Goal: Navigation & Orientation: Understand site structure

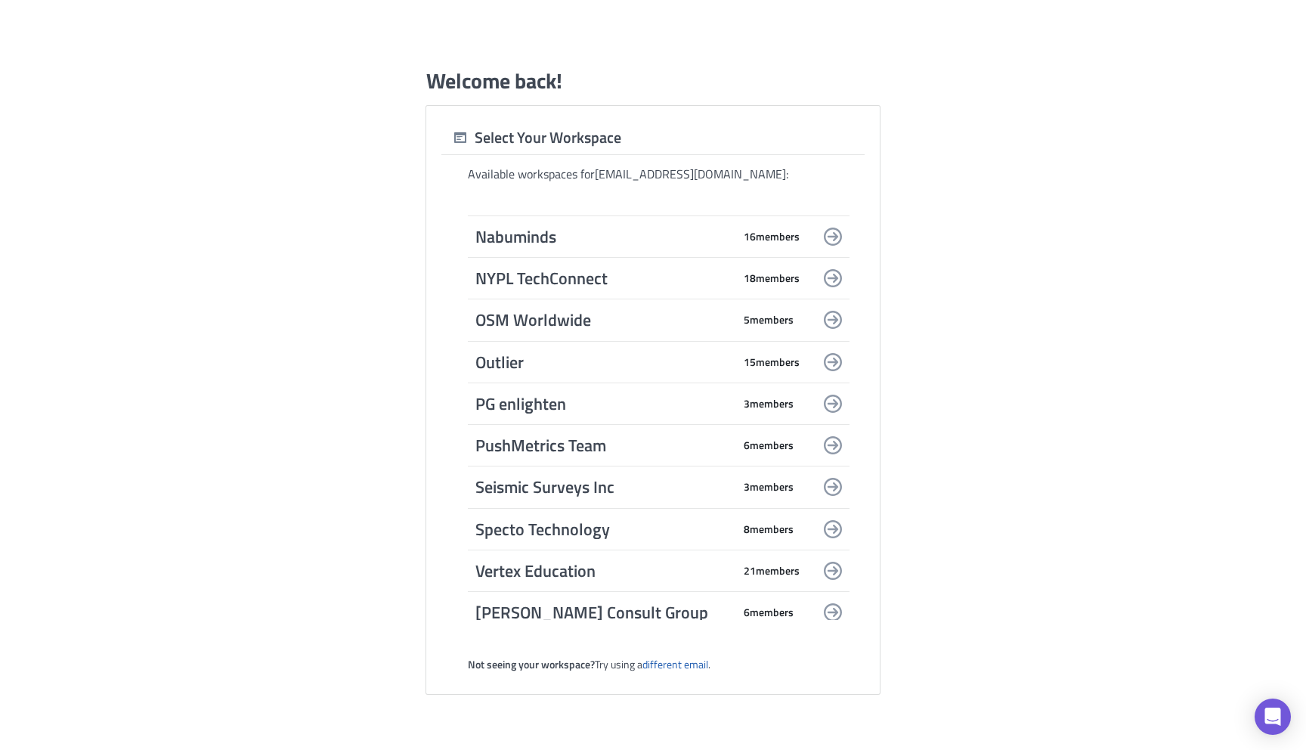
scroll to position [1882, 0]
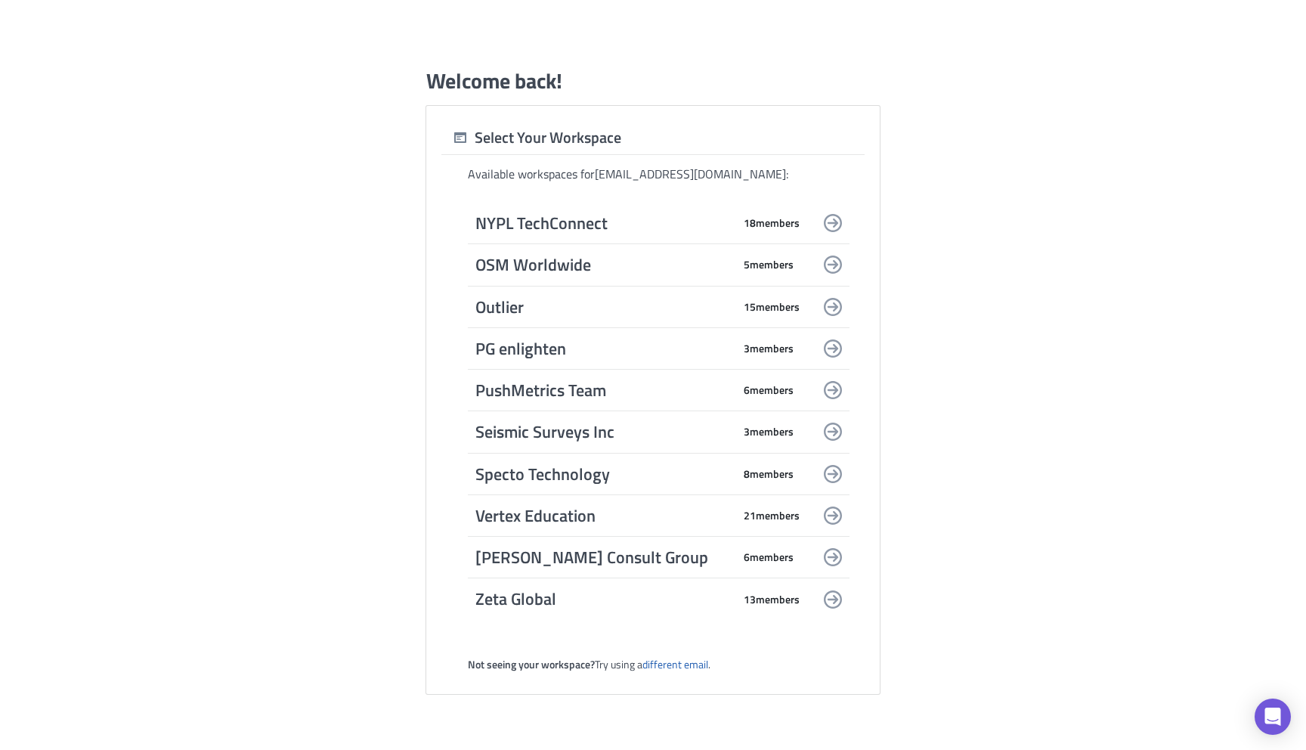
click at [555, 600] on span "Zeta Global" at bounding box center [603, 598] width 257 height 21
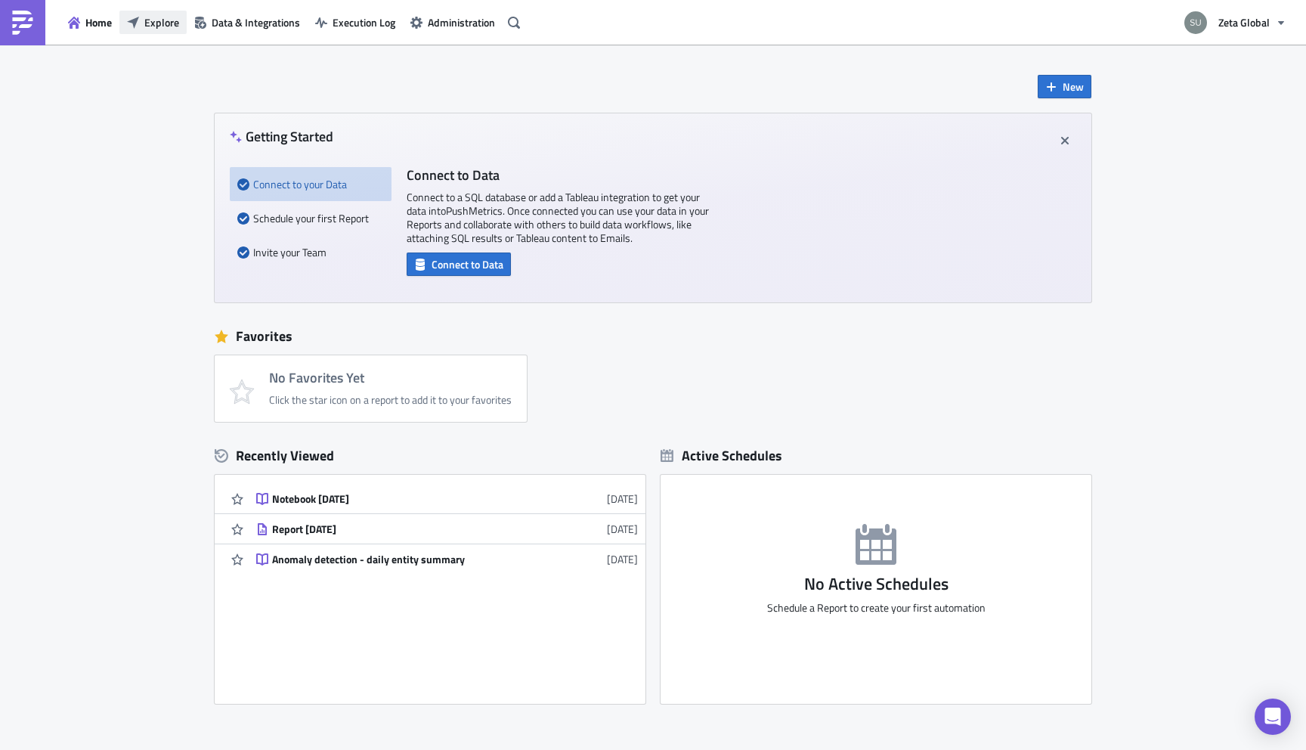
click at [150, 28] on span "Explore" at bounding box center [161, 22] width 35 height 16
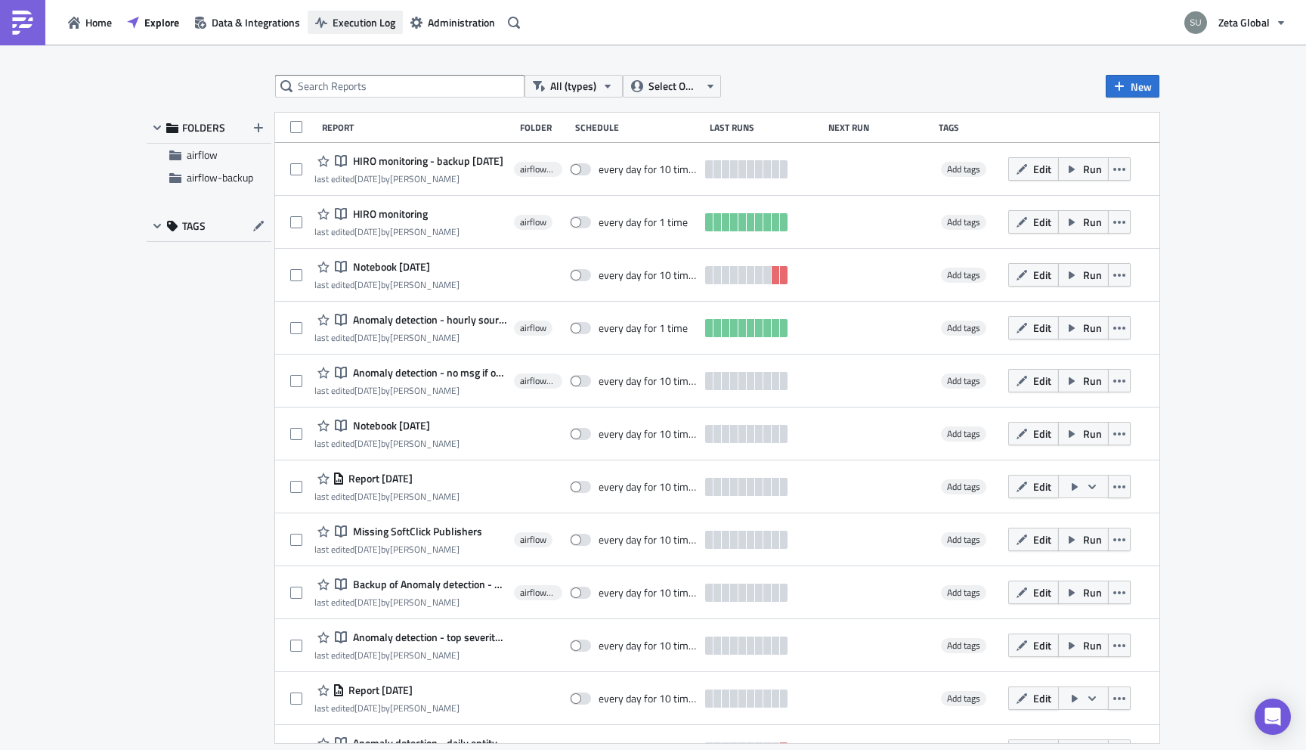
click at [363, 30] on span "Execution Log" at bounding box center [363, 22] width 63 height 16
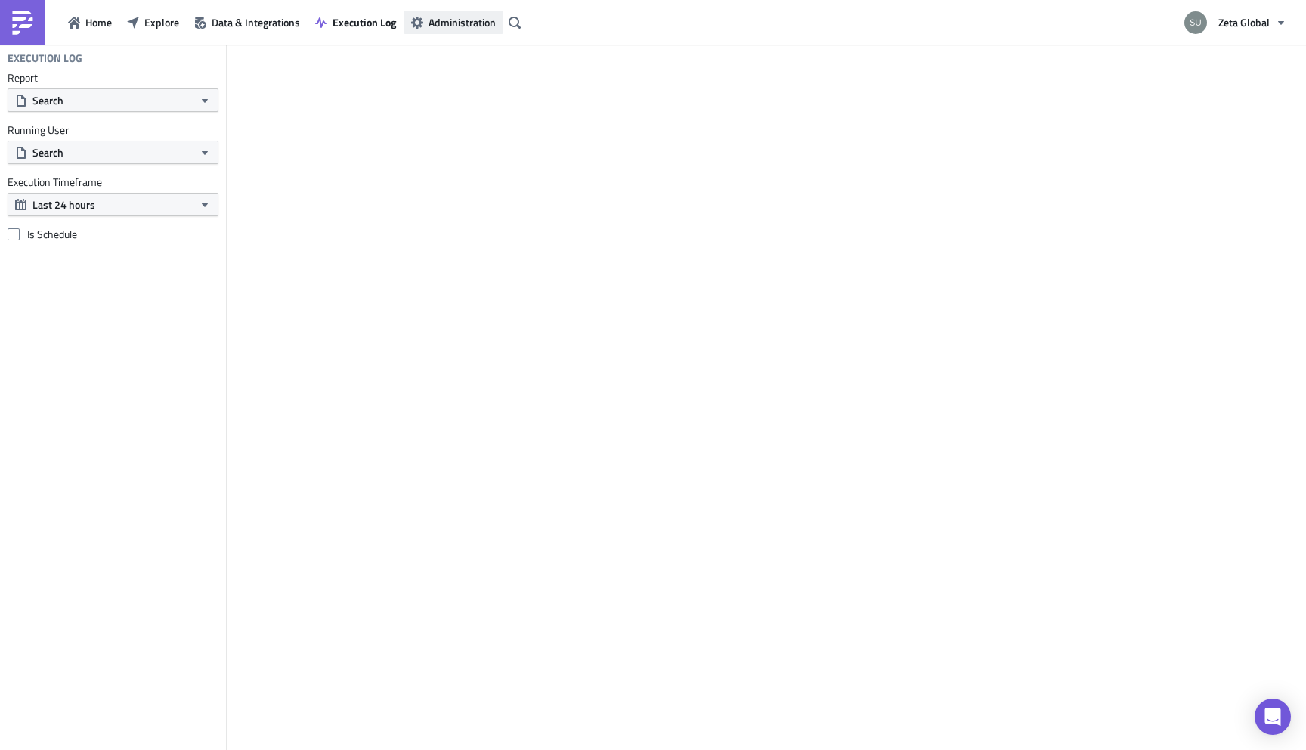
click at [438, 17] on span "Administration" at bounding box center [461, 22] width 67 height 16
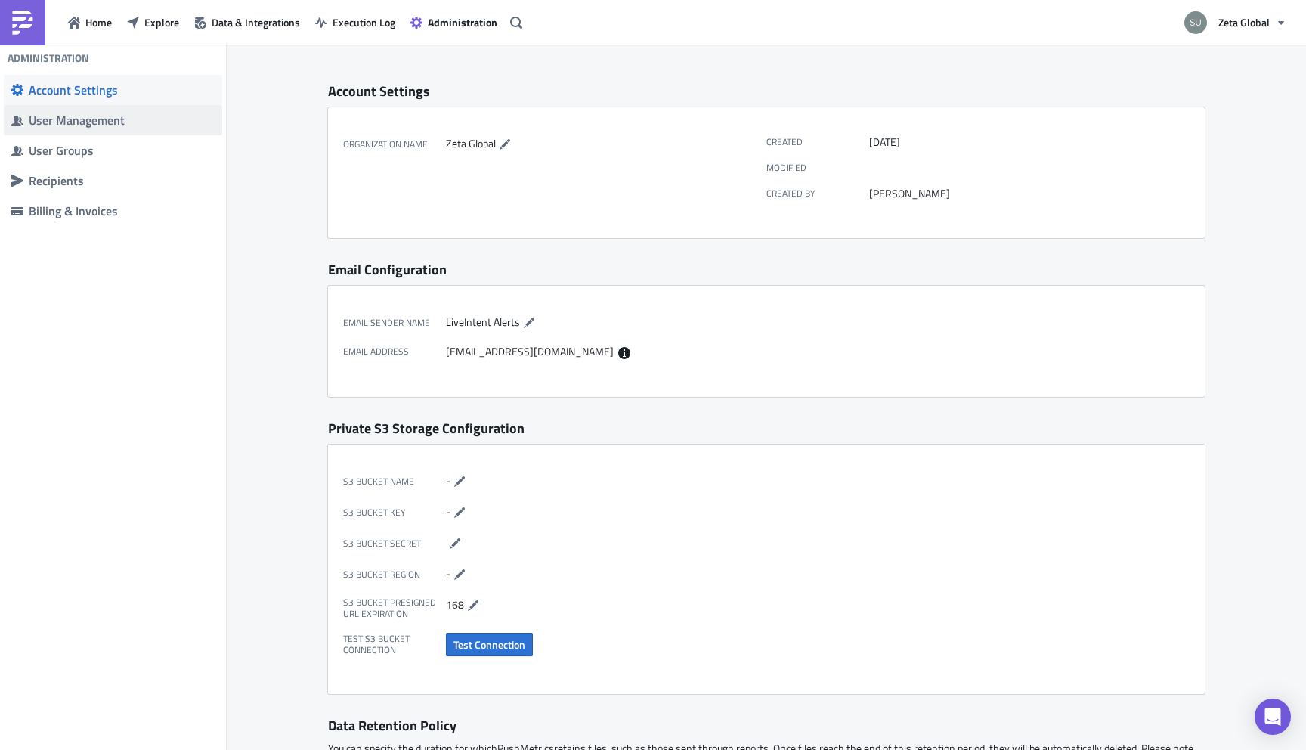
click at [68, 128] on span "User Management" at bounding box center [113, 120] width 218 height 30
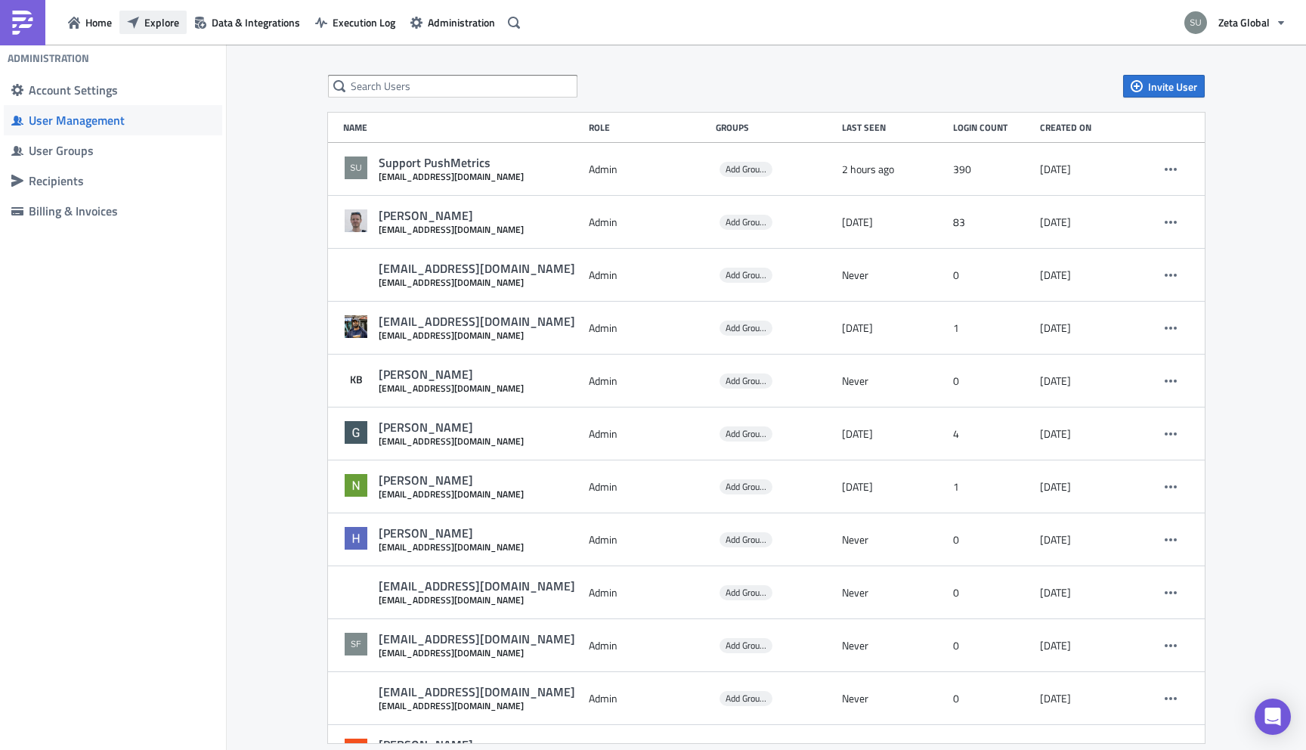
click at [157, 25] on span "Explore" at bounding box center [161, 22] width 35 height 16
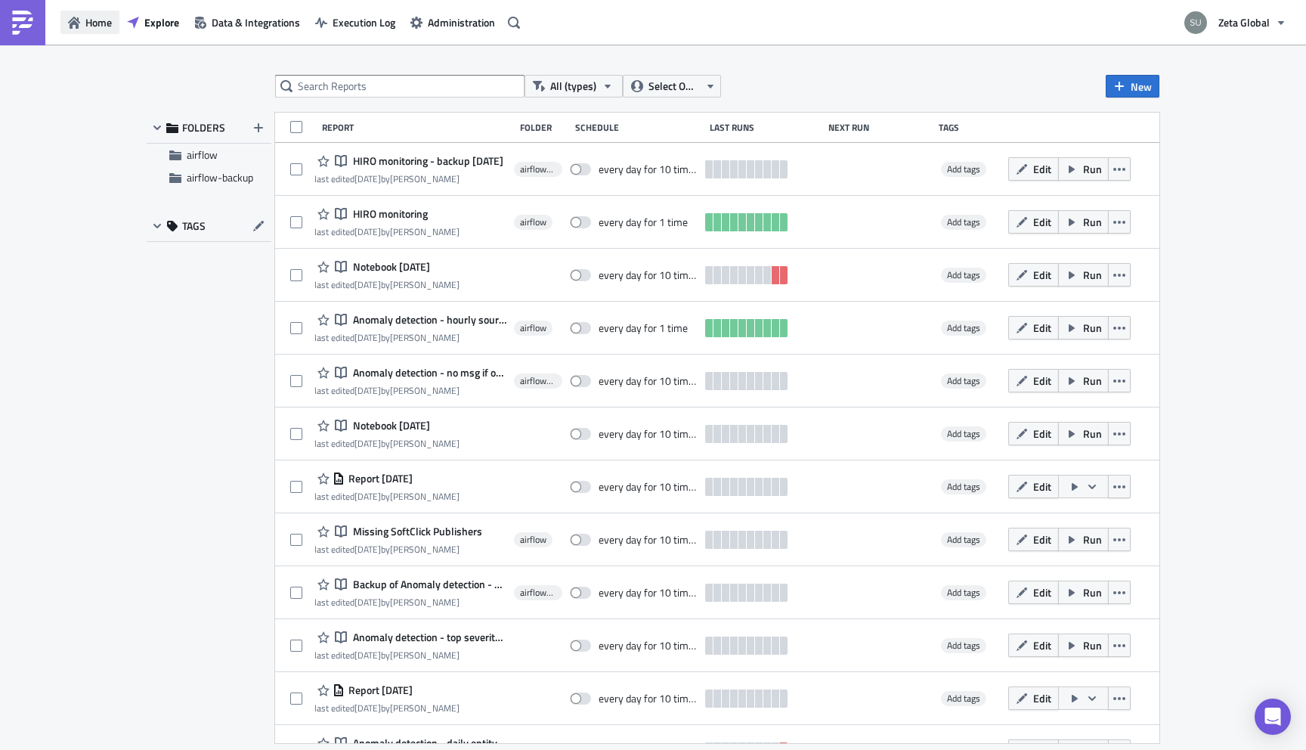
click at [92, 26] on span "Home" at bounding box center [98, 22] width 26 height 16
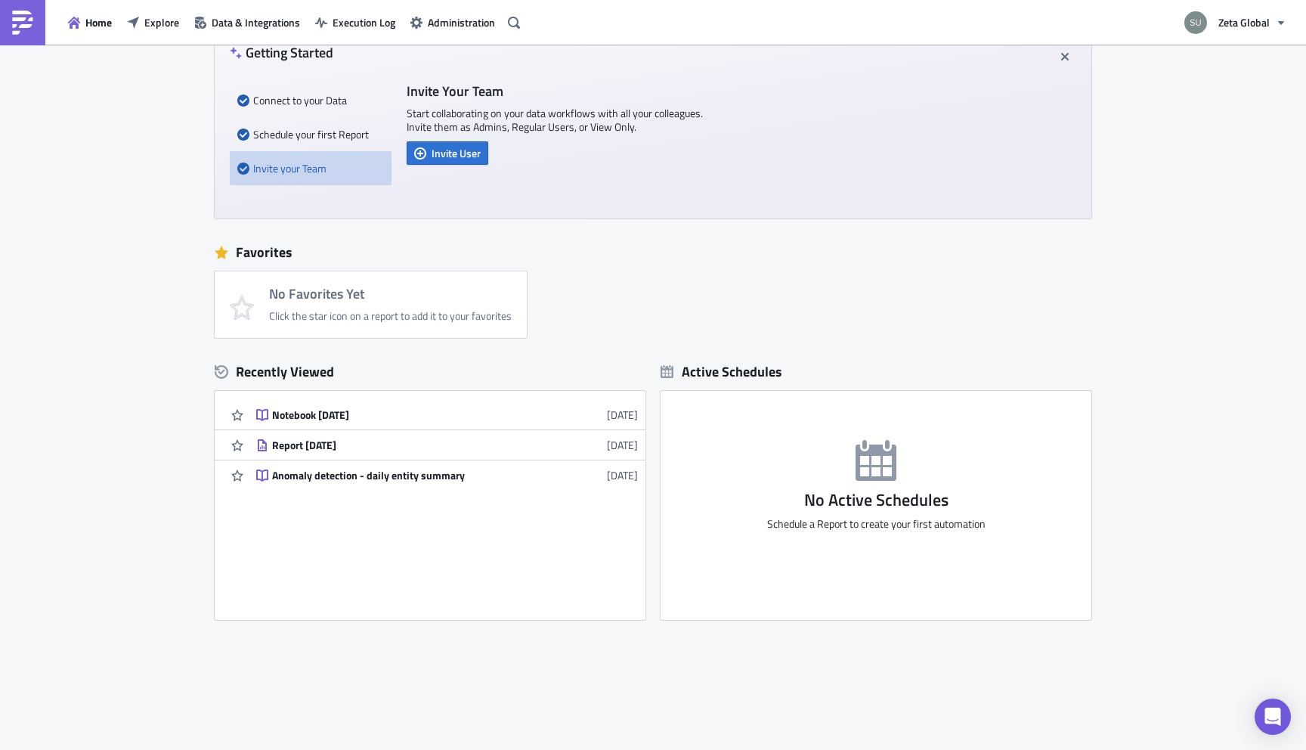
scroll to position [103, 0]
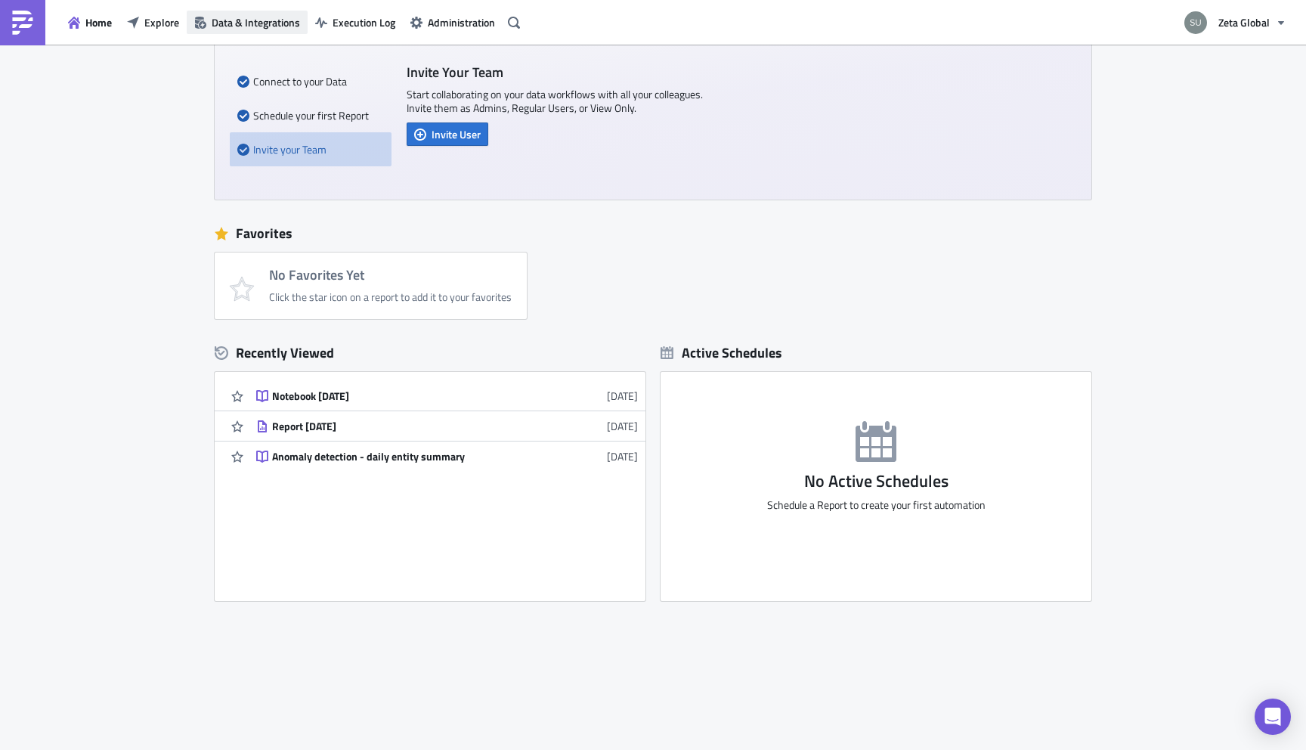
click at [247, 23] on span "Data & Integrations" at bounding box center [256, 22] width 88 height 16
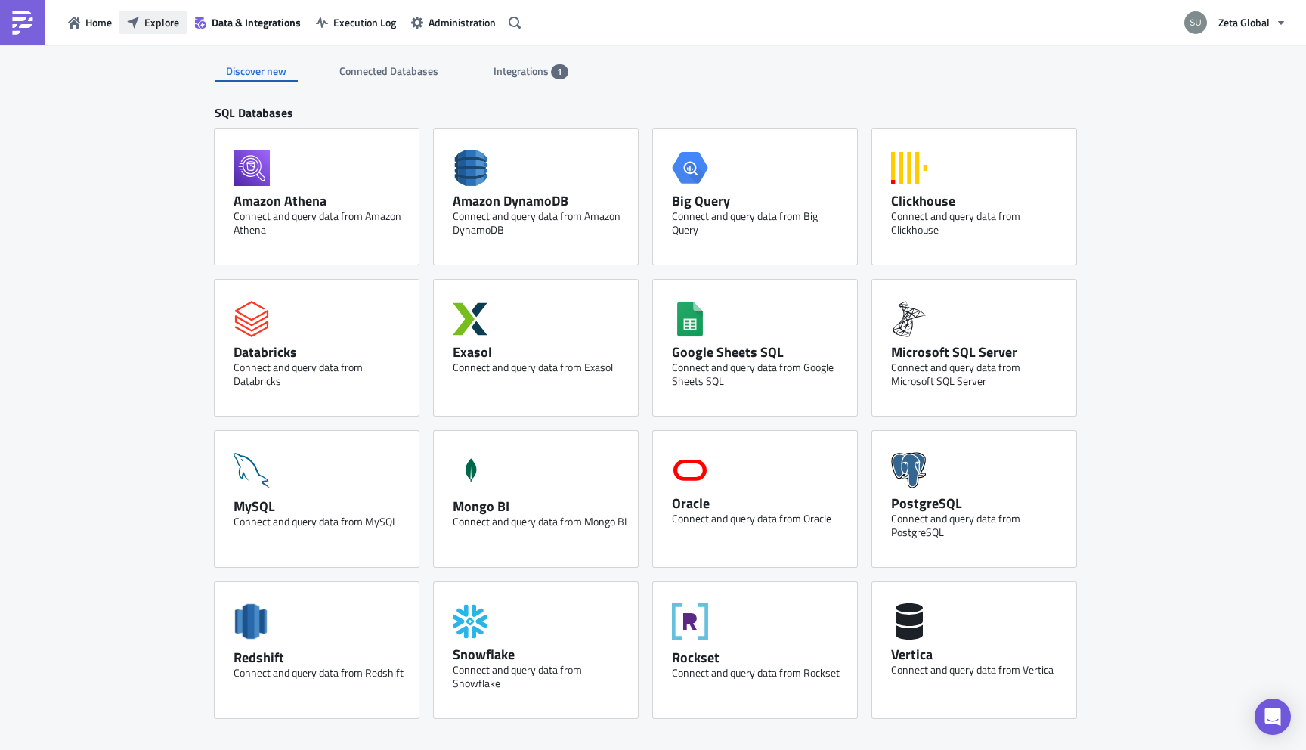
click at [156, 23] on span "Explore" at bounding box center [161, 22] width 35 height 16
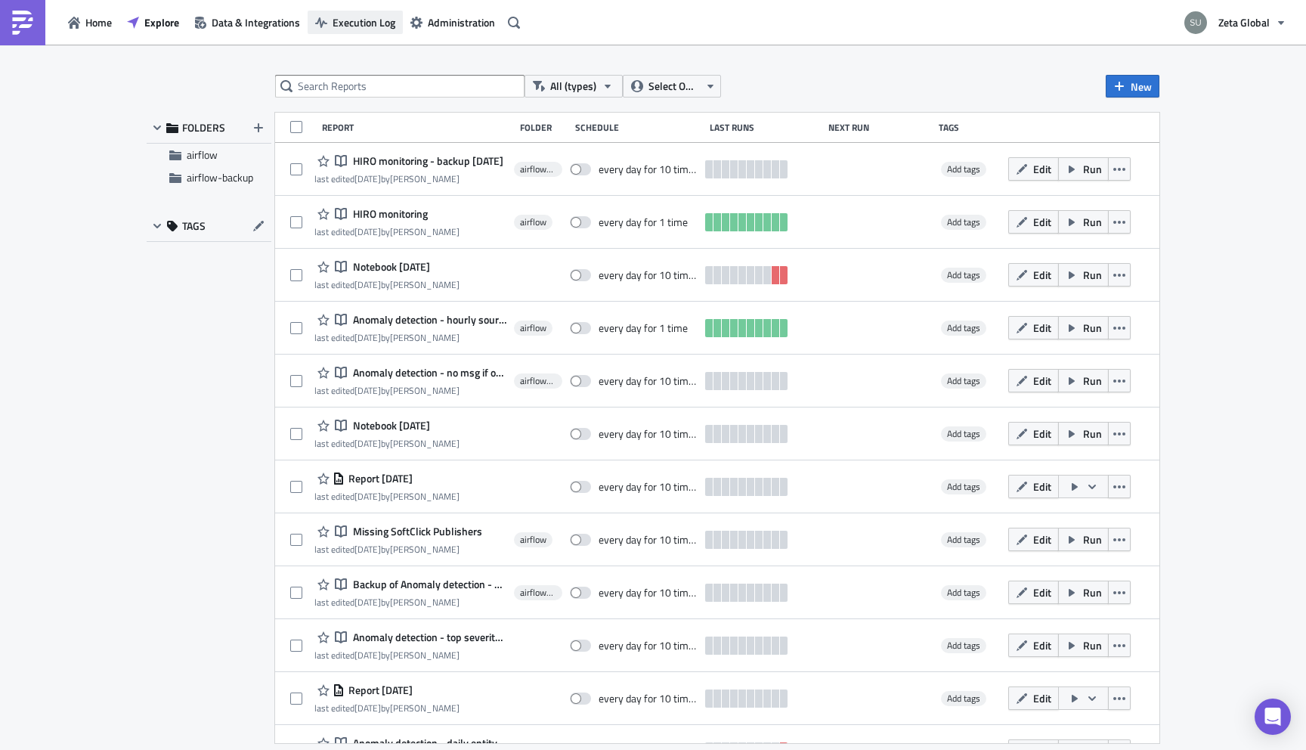
click at [363, 26] on span "Execution Log" at bounding box center [363, 22] width 63 height 16
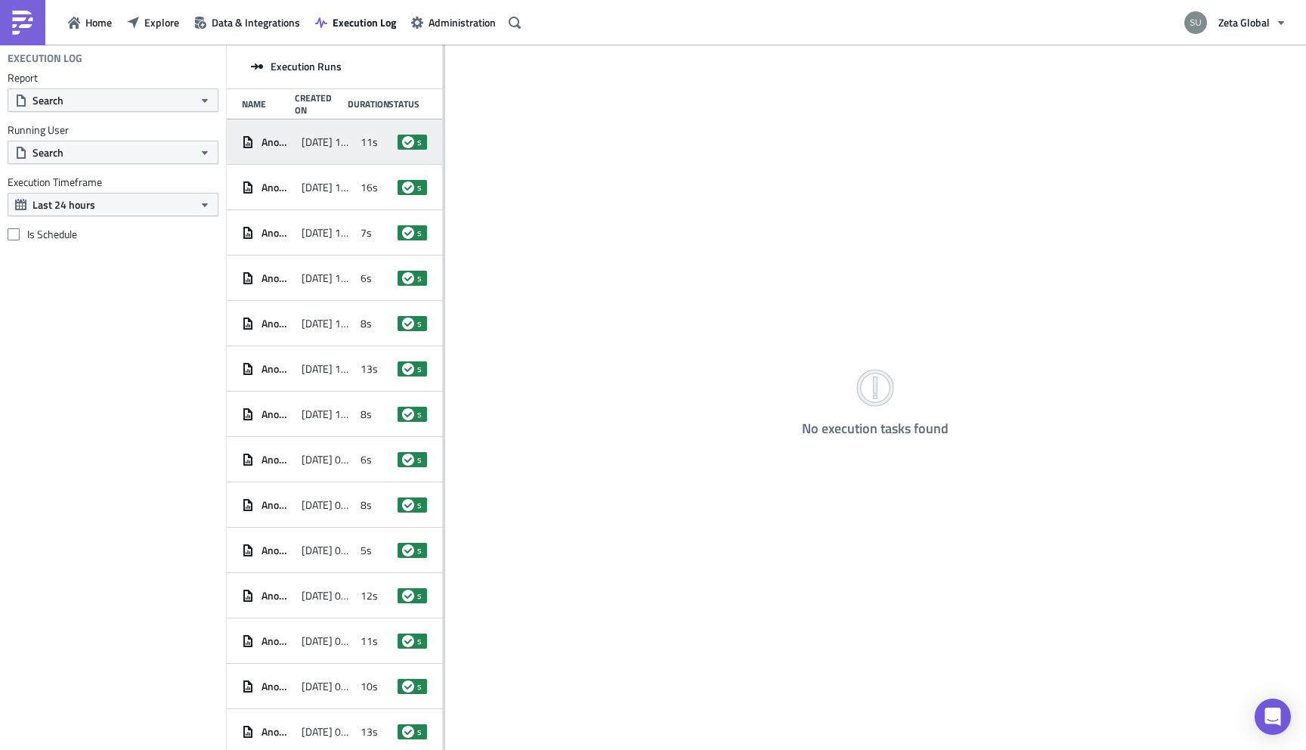
click at [373, 144] on span "11s" at bounding box center [368, 142] width 17 height 14
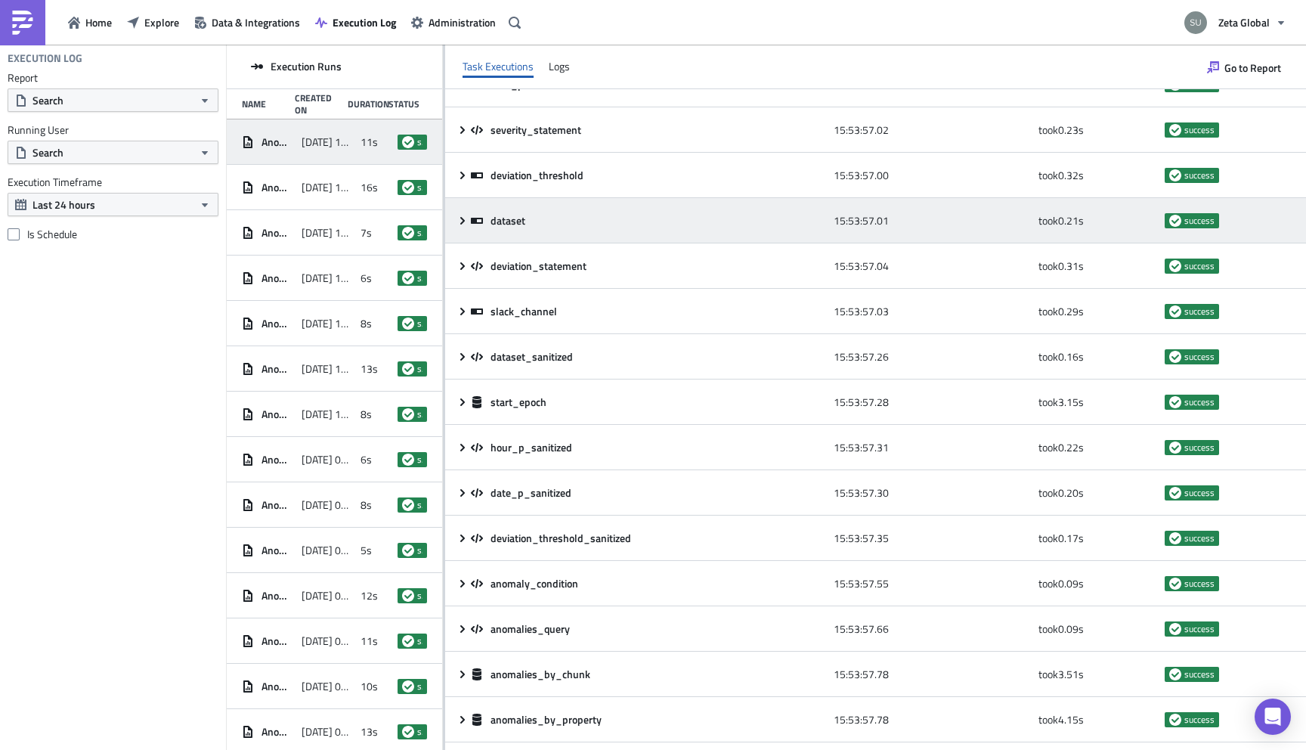
scroll to position [70, 0]
